Goal: Transaction & Acquisition: Purchase product/service

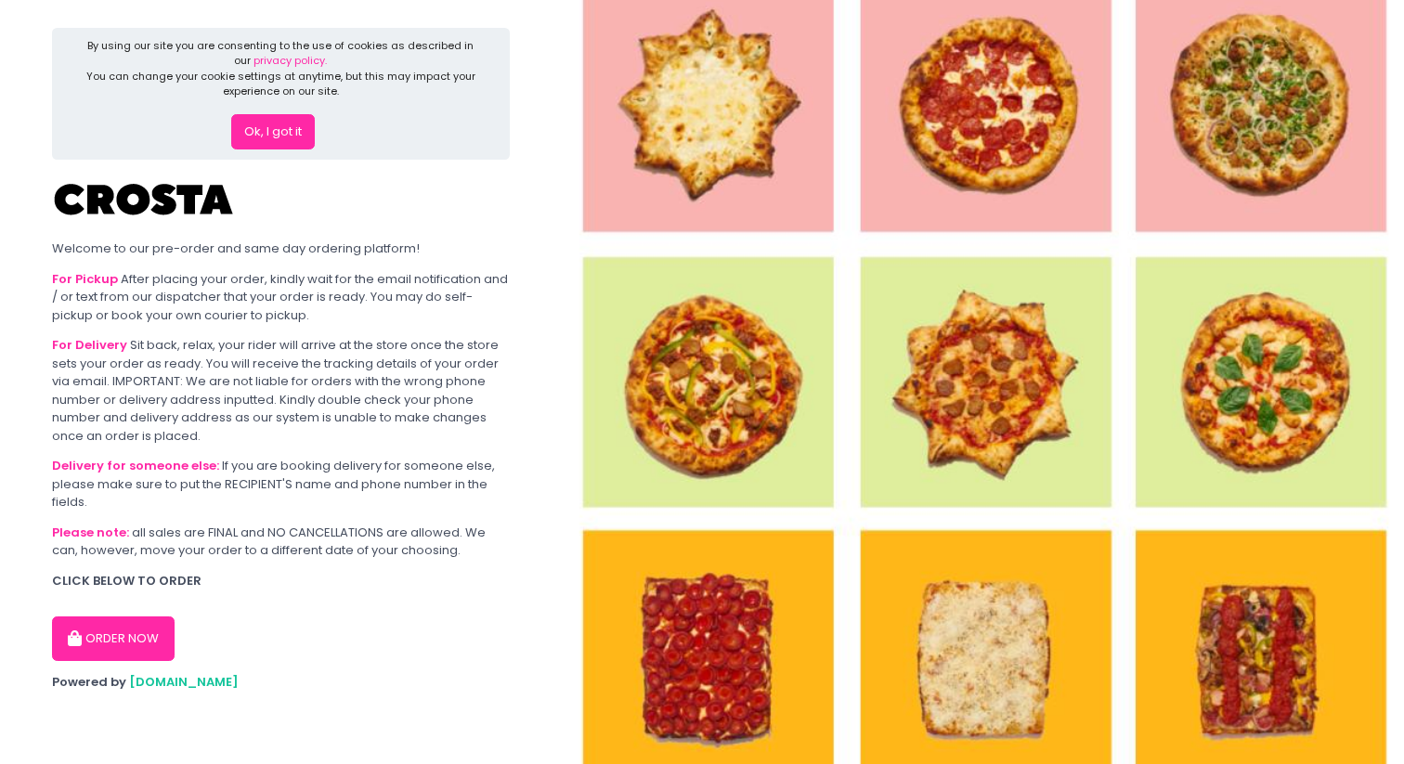
click at [154, 626] on button "ORDER NOW" at bounding box center [113, 638] width 123 height 45
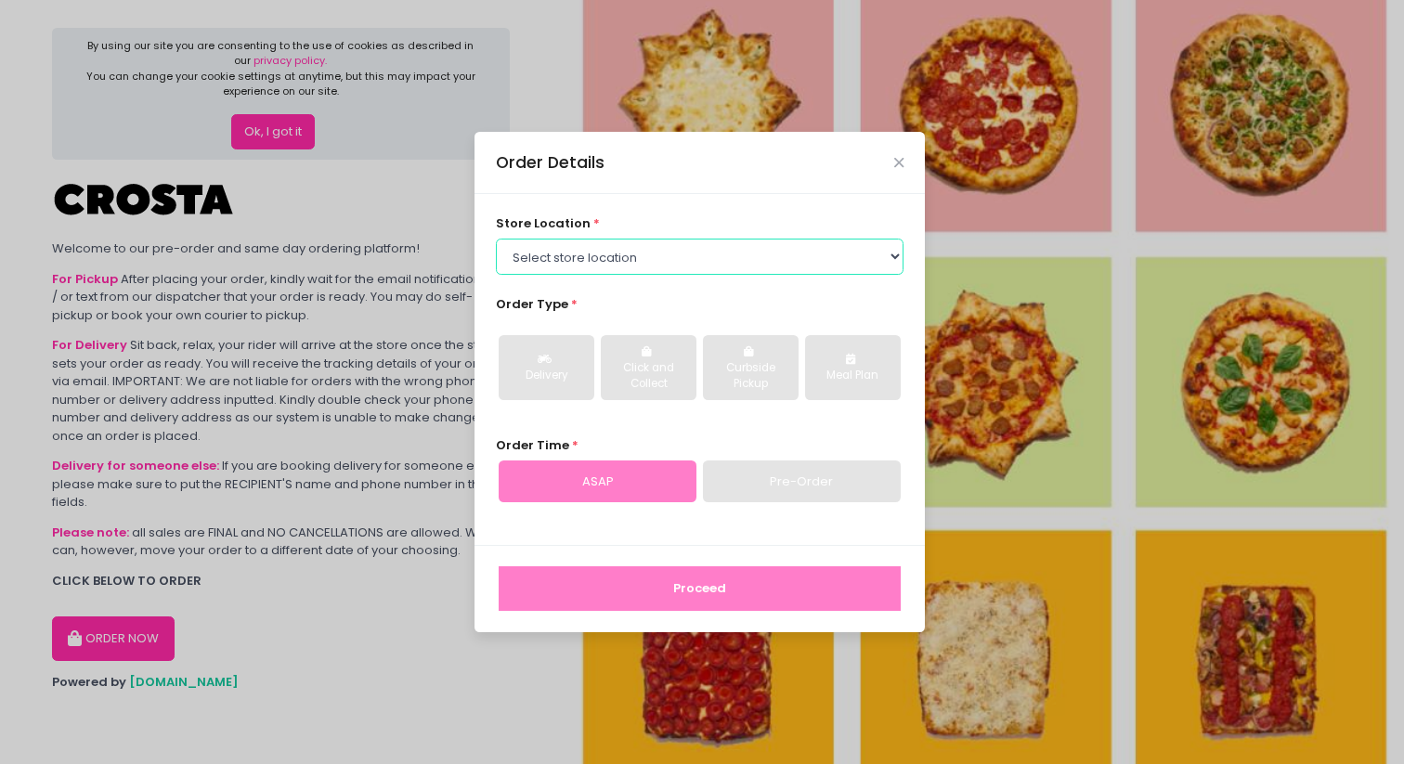
click at [578, 264] on select "Select store location [PERSON_NAME] Pizza - [PERSON_NAME] Pizza - [GEOGRAPHIC_D…" at bounding box center [700, 256] width 408 height 35
select select "5fabb2e53664a8677beaeb89"
click at [496, 239] on select "Select store location [PERSON_NAME] Pizza - [PERSON_NAME] Pizza - [GEOGRAPHIC_D…" at bounding box center [700, 256] width 408 height 35
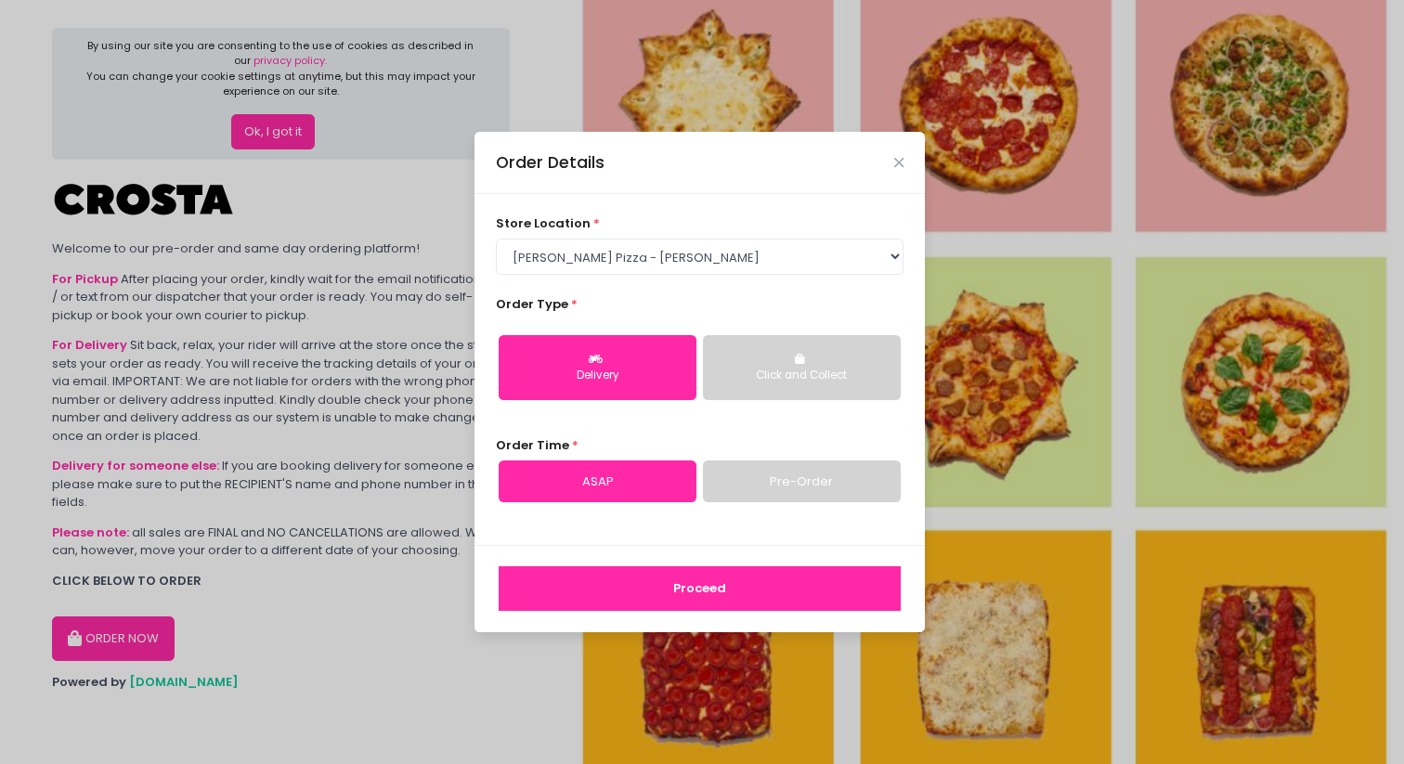
click at [746, 368] on div "Click and Collect" at bounding box center [802, 376] width 172 height 17
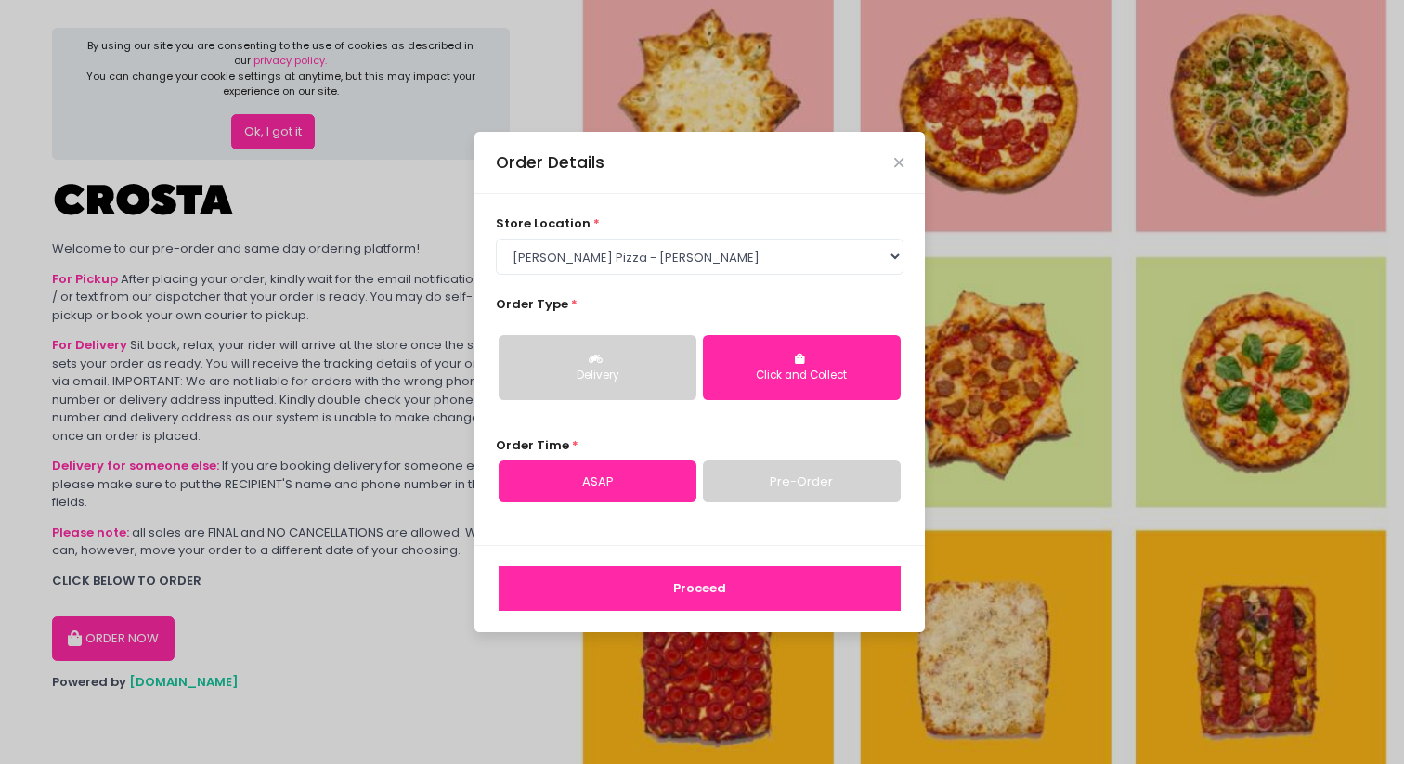
click at [753, 476] on link "Pre-Order" at bounding box center [802, 481] width 198 height 43
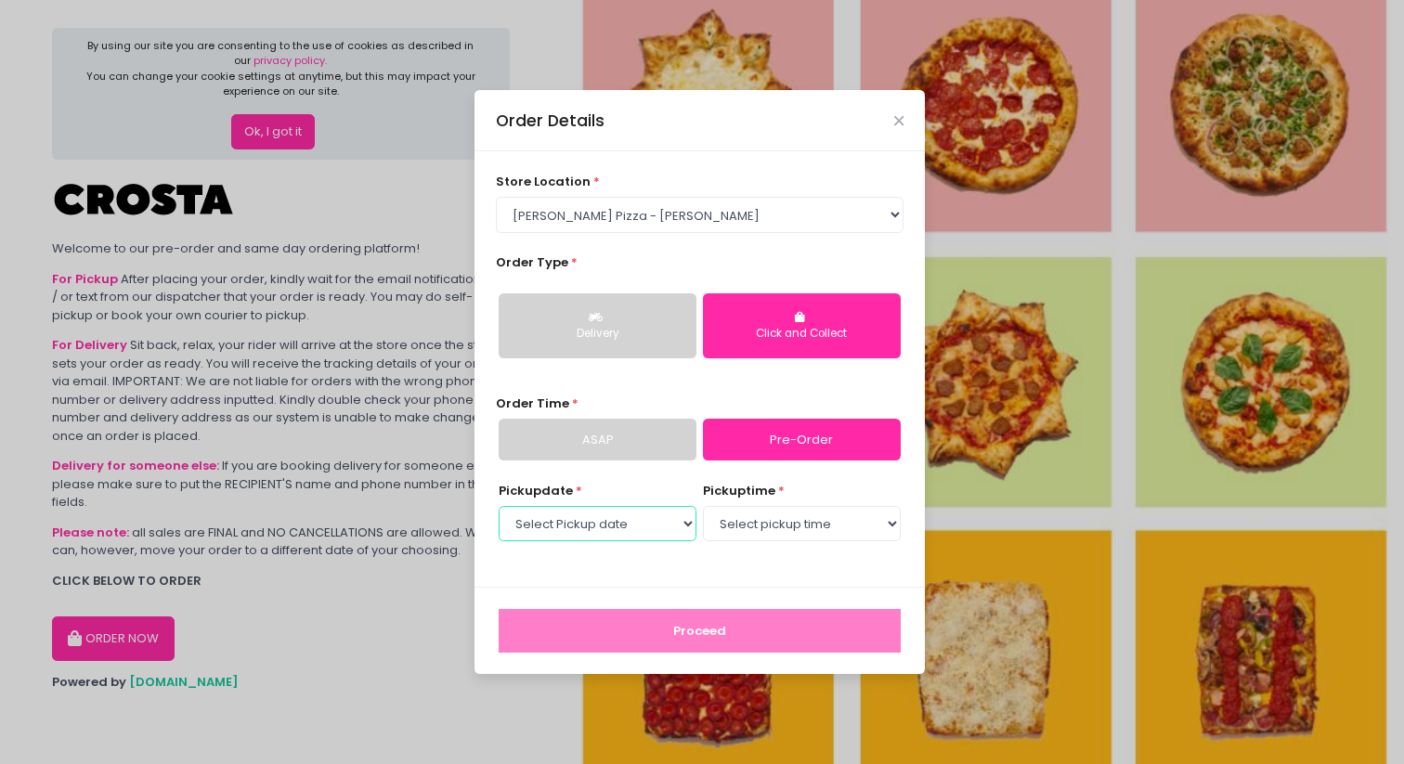
click at [668, 512] on select "Select Pickup date [DATE] [DATE] [DATE] [DATE] [DATE]" at bounding box center [598, 523] width 198 height 35
click at [900, 118] on icon "Close" at bounding box center [898, 121] width 9 height 14
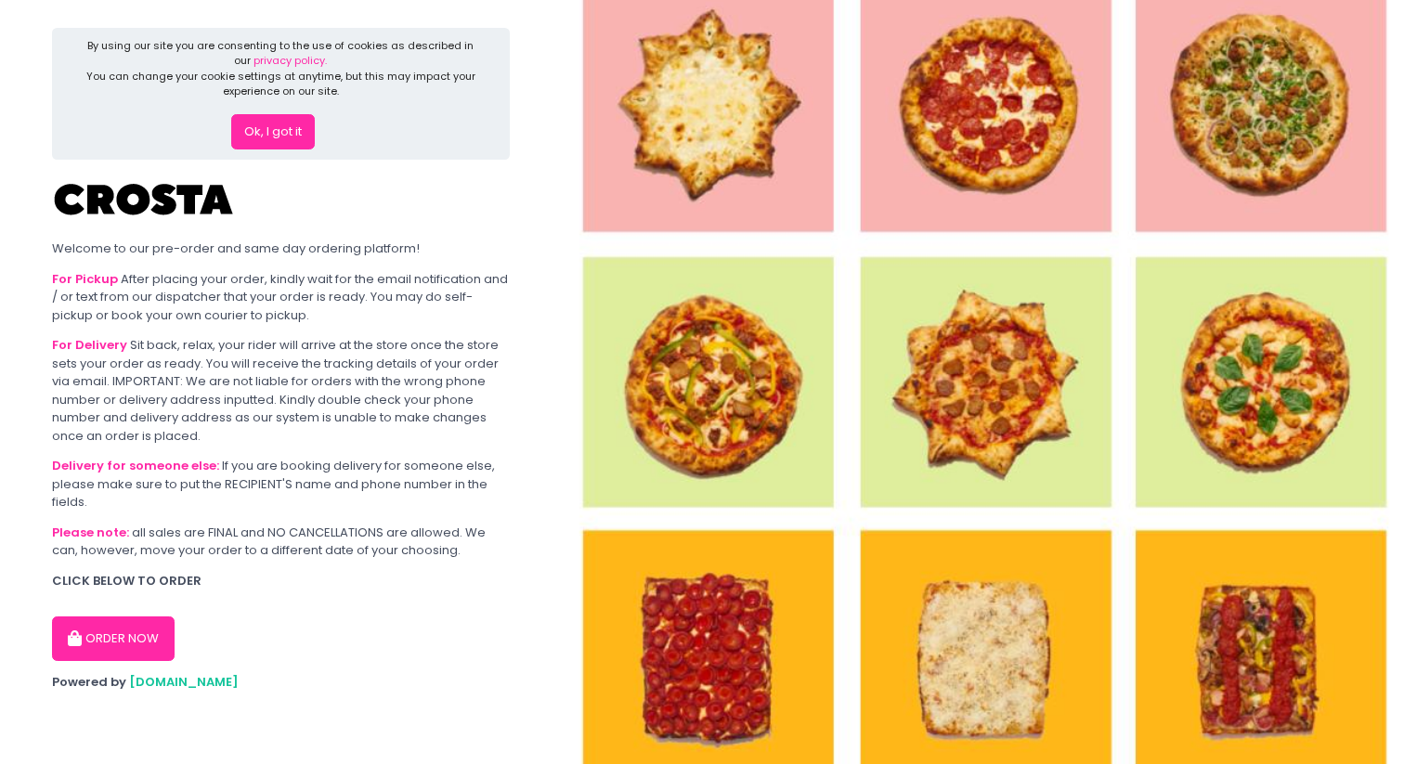
click at [307, 116] on button "Ok, I got it" at bounding box center [273, 131] width 84 height 35
